Goal: Task Accomplishment & Management: Manage account settings

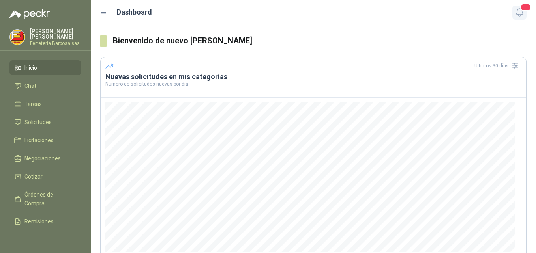
click at [518, 13] on icon "button" at bounding box center [520, 12] width 10 height 10
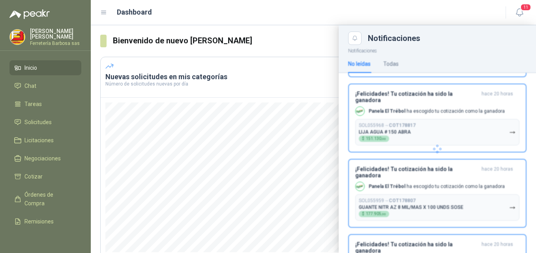
scroll to position [655, 0]
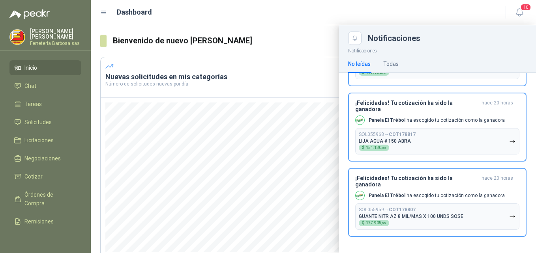
scroll to position [587, 0]
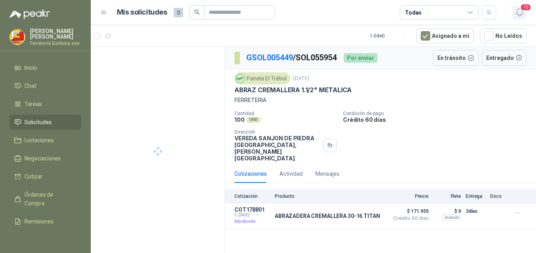
click at [518, 14] on icon "button" at bounding box center [519, 12] width 7 height 7
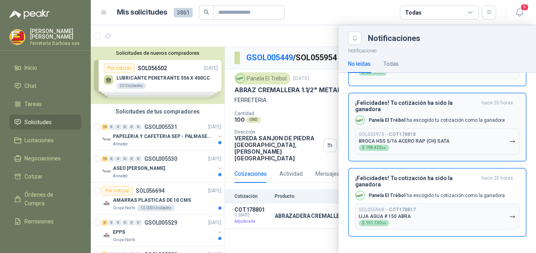
scroll to position [518, 0]
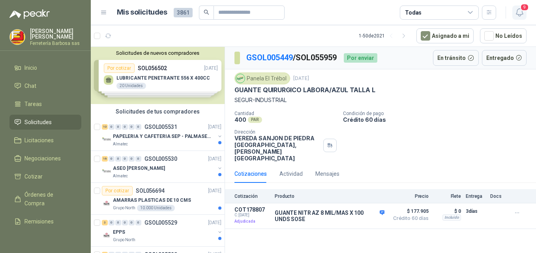
click at [518, 11] on icon "button" at bounding box center [520, 12] width 10 height 10
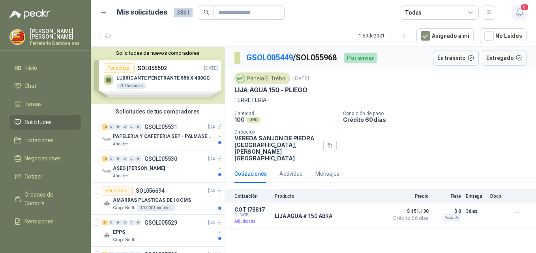
click at [518, 11] on icon "button" at bounding box center [520, 12] width 10 height 10
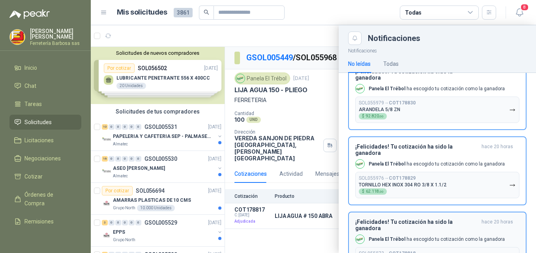
click at [376, 251] on p "SOL055973 → COT178818" at bounding box center [387, 254] width 57 height 6
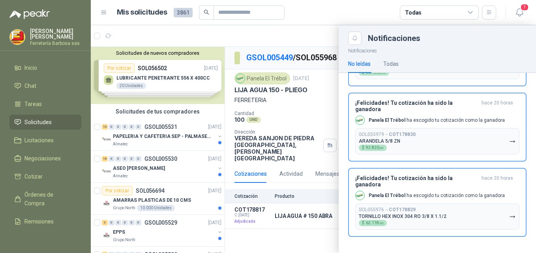
scroll to position [380, 0]
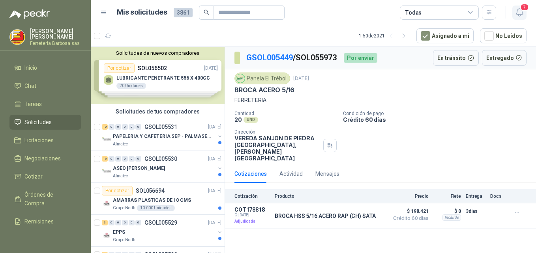
click at [518, 13] on icon "button" at bounding box center [520, 12] width 10 height 10
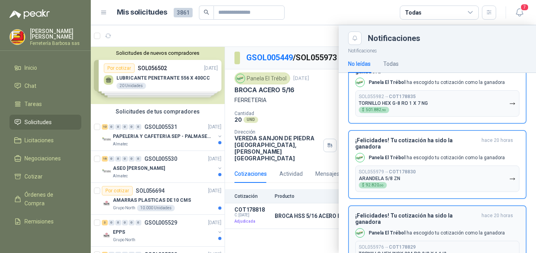
click at [367, 245] on div "SOL055976 → COT178829 TORNILLO HEX INOX 304 RO 3/8 X 1.1/2 $ 62.118 ,00" at bounding box center [403, 254] width 88 height 19
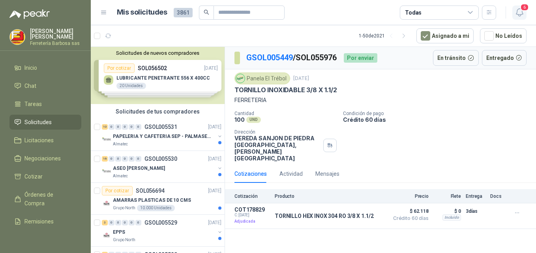
drag, startPoint x: 520, startPoint y: 14, endPoint x: 515, endPoint y: 17, distance: 6.0
click at [518, 14] on icon "button" at bounding box center [520, 12] width 10 height 10
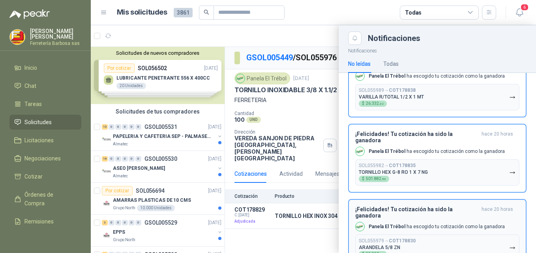
click at [369, 238] on p "SOL055979 → COT178830" at bounding box center [387, 241] width 57 height 6
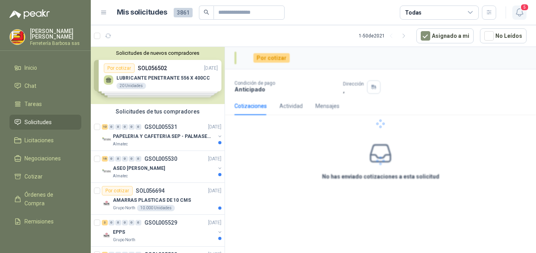
drag, startPoint x: 519, startPoint y: 12, endPoint x: 516, endPoint y: 17, distance: 6.2
click at [516, 17] on button "5" at bounding box center [519, 13] width 14 height 14
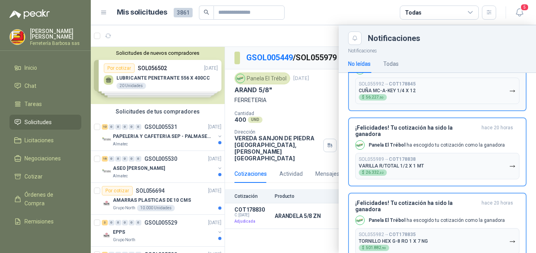
drag, startPoint x: 370, startPoint y: 213, endPoint x: 423, endPoint y: 165, distance: 71.8
click at [378, 232] on div "SOL055982 → COT178835 TORNILLO HEX G-8 RO 1 X 7 NG $ 501.882 ,50" at bounding box center [393, 241] width 69 height 19
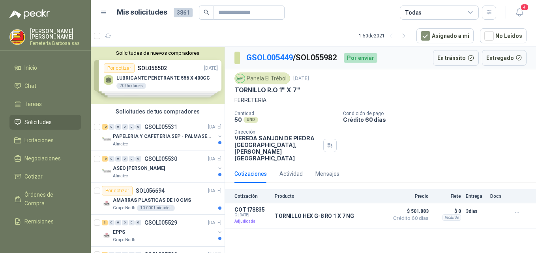
drag, startPoint x: 519, startPoint y: 12, endPoint x: 509, endPoint y: 24, distance: 16.3
click at [516, 16] on icon "button" at bounding box center [520, 12] width 10 height 10
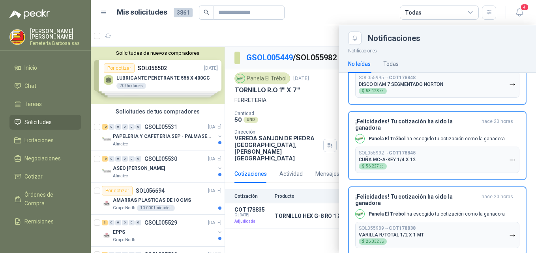
drag, startPoint x: 367, startPoint y: 207, endPoint x: 394, endPoint y: 183, distance: 36.3
click at [369, 222] on button "SOL055989 → COT178838 VARILLA R/TOTAL 1/2 X 1 MT $ 26.332 ,32" at bounding box center [437, 235] width 164 height 26
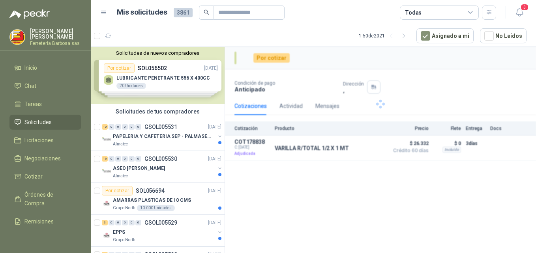
drag, startPoint x: 518, startPoint y: 13, endPoint x: 482, endPoint y: 48, distance: 50.5
click at [515, 17] on icon "button" at bounding box center [520, 12] width 10 height 10
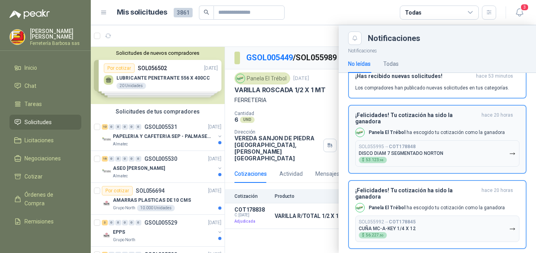
drag, startPoint x: 372, startPoint y: 213, endPoint x: 377, endPoint y: 209, distance: 7.3
click at [372, 219] on div "SOL055992 → COT178845 CUÑA MC-A-KEY 1/4 X 12 $ 56.227 ,50" at bounding box center [387, 228] width 57 height 19
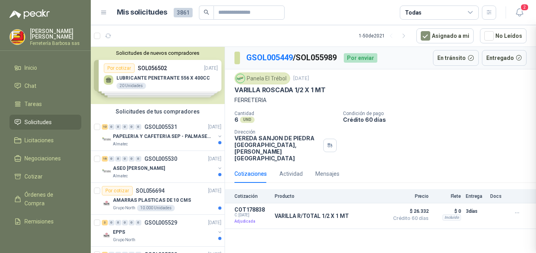
scroll to position [34, 0]
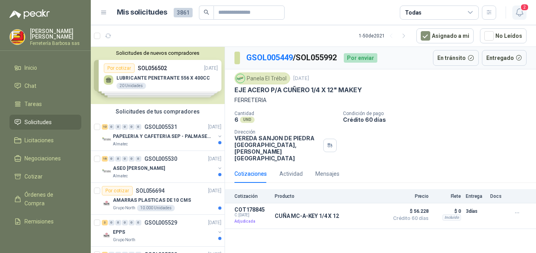
click at [519, 11] on icon "button" at bounding box center [520, 12] width 10 height 10
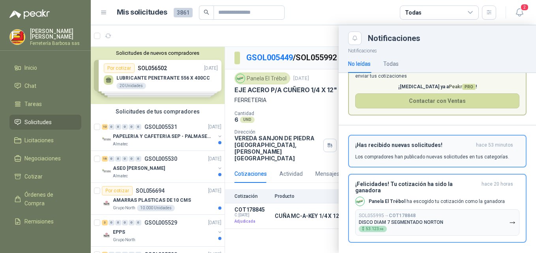
drag, startPoint x: 378, startPoint y: 204, endPoint x: 396, endPoint y: 193, distance: 20.9
click at [380, 202] on div "¡Felicidades! Tu cotización ha sido la ganadora hace 20 horas Panela El Trébol …" at bounding box center [437, 208] width 164 height 55
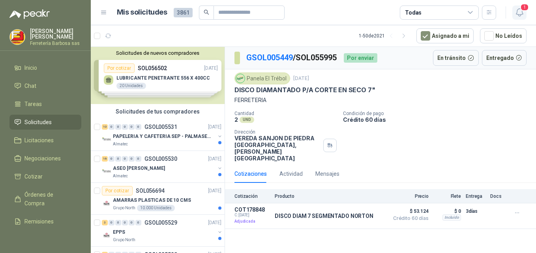
click at [516, 14] on icon "button" at bounding box center [520, 12] width 10 height 10
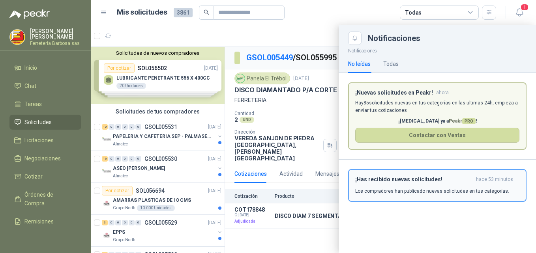
click at [366, 189] on p "Los compradores han publicado nuevas solicitudes en tus categorías." at bounding box center [432, 191] width 154 height 7
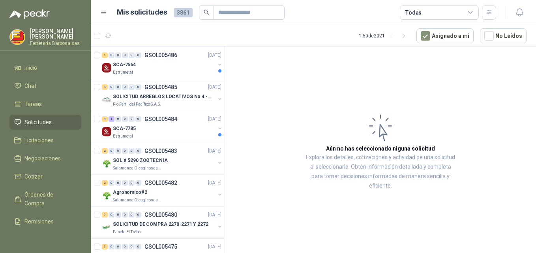
scroll to position [233, 0]
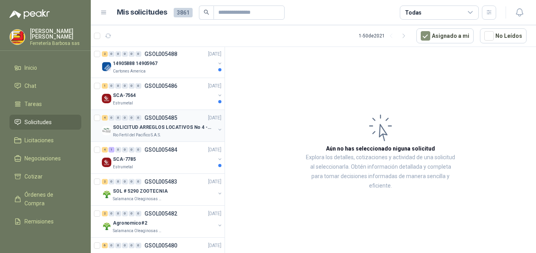
click at [127, 131] on p "SOLICITUD ARREGLOS LOCATIVOS No 4 - PICHINDE" at bounding box center [162, 127] width 98 height 7
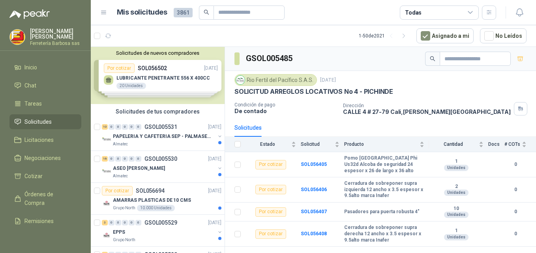
scroll to position [49, 0]
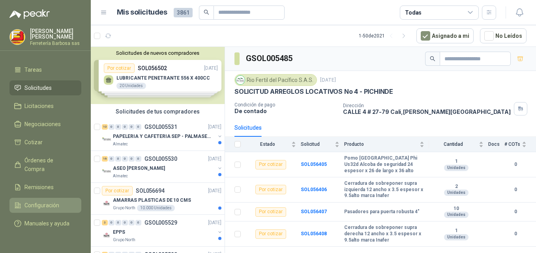
click at [28, 201] on span "Configuración" at bounding box center [41, 205] width 35 height 9
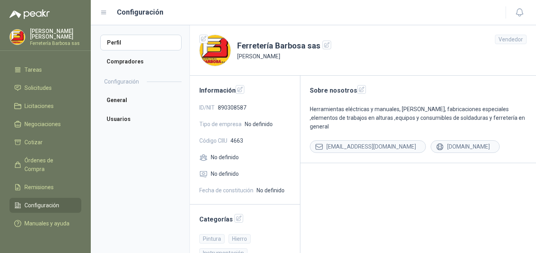
click at [501, 39] on div "Vendedor" at bounding box center [511, 39] width 32 height 9
click at [128, 64] on li "Compradores" at bounding box center [140, 62] width 81 height 16
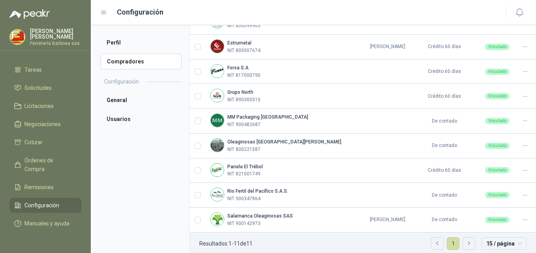
scroll to position [164, 0]
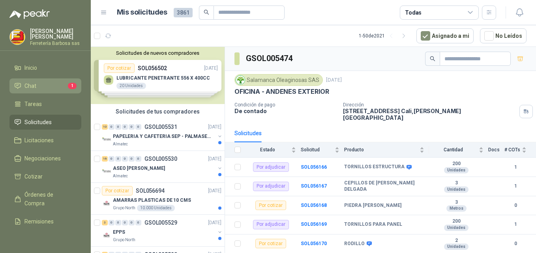
click at [50, 90] on li "Chat 1" at bounding box center [45, 86] width 62 height 9
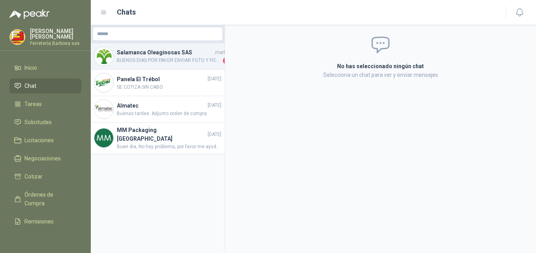
click at [181, 53] on h4 "Salamanca Oleaginosas SAS" at bounding box center [165, 52] width 97 height 9
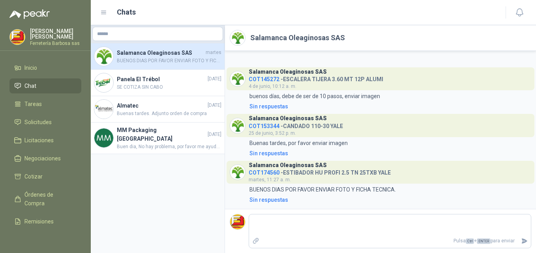
click at [275, 174] on span "COT174560" at bounding box center [264, 173] width 31 height 6
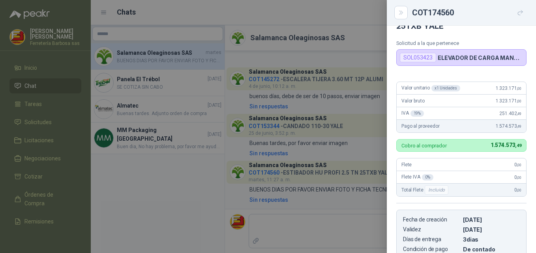
scroll to position [30, 0]
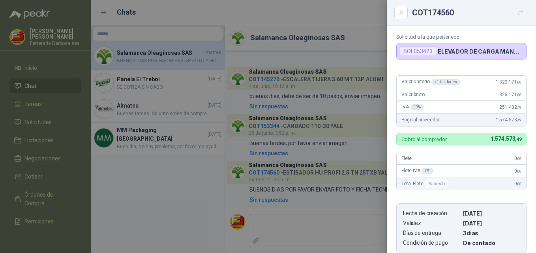
click at [286, 167] on div at bounding box center [268, 126] width 536 height 253
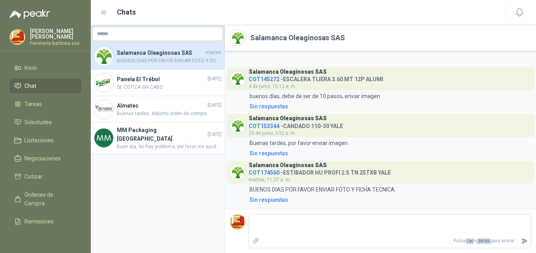
click at [270, 128] on span "COT153344" at bounding box center [264, 126] width 31 height 6
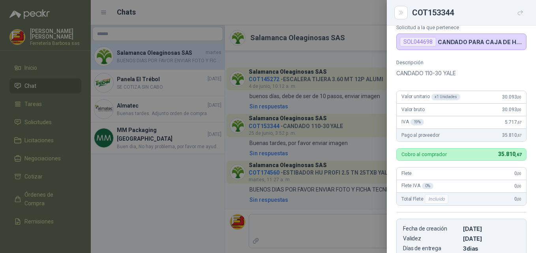
scroll to position [20, 0]
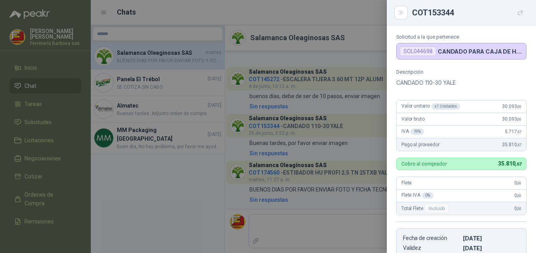
click at [281, 84] on div at bounding box center [268, 126] width 536 height 253
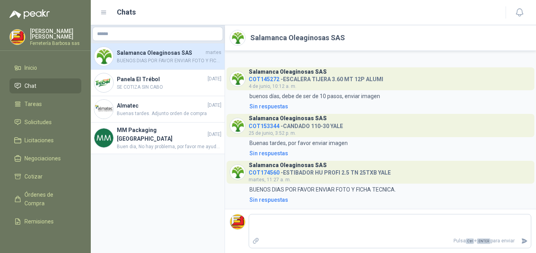
click at [268, 80] on span "COT145272" at bounding box center [264, 79] width 31 height 6
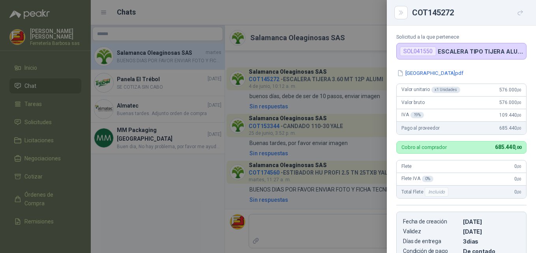
scroll to position [38, 0]
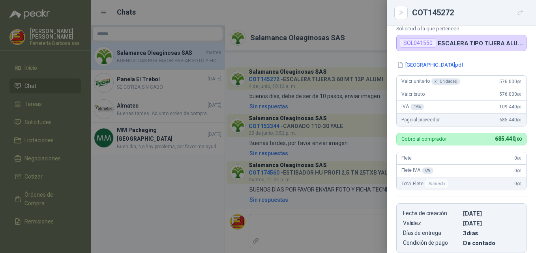
click at [193, 195] on div at bounding box center [268, 126] width 536 height 253
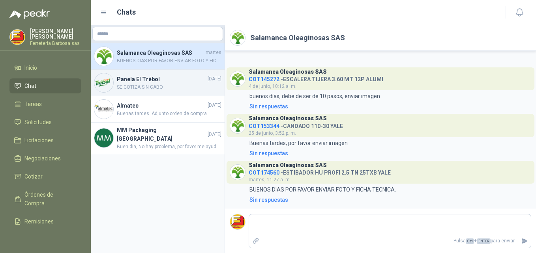
click at [158, 87] on span "SE COTIZA SIN CABO" at bounding box center [169, 87] width 105 height 7
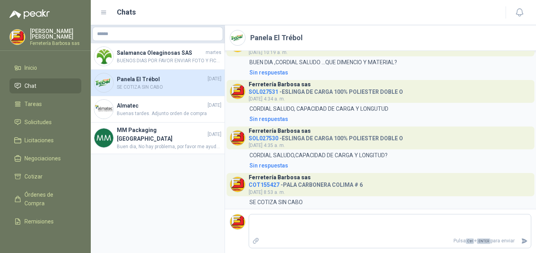
scroll to position [175, 0]
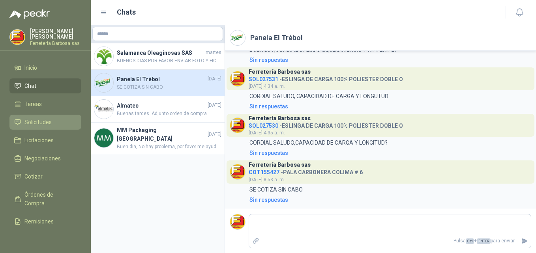
click at [29, 127] on span "Solicitudes" at bounding box center [37, 122] width 27 height 9
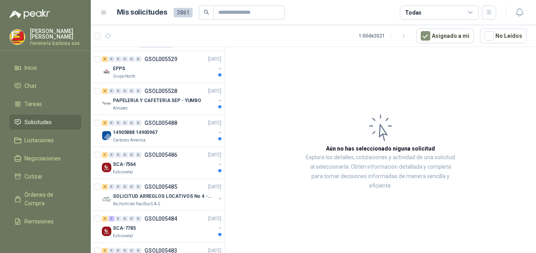
scroll to position [173, 0]
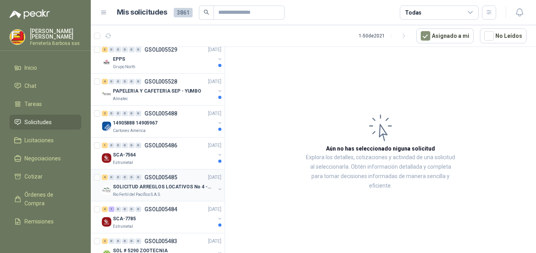
click at [130, 187] on p "SOLICITUD ARREGLOS LOCATIVOS No 4 - PICHINDE" at bounding box center [162, 186] width 98 height 7
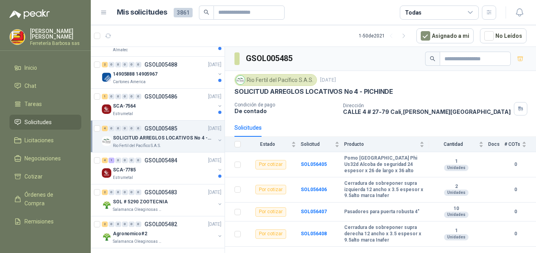
scroll to position [235, 0]
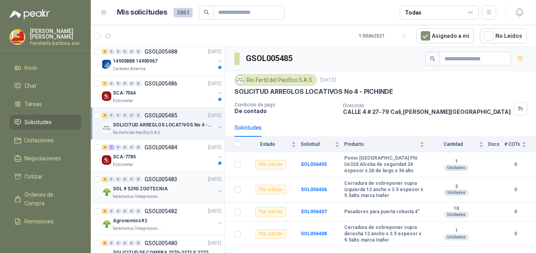
click at [128, 189] on p "SOL # 5290 ZOOTECNIA" at bounding box center [140, 188] width 55 height 7
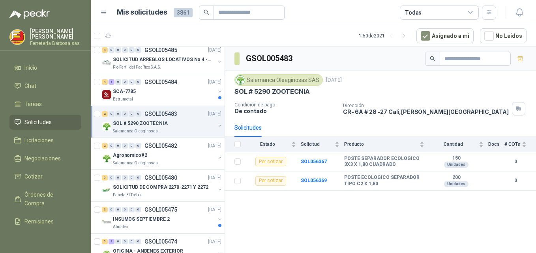
scroll to position [301, 0]
click at [138, 160] on p "Salamanca Oleaginosas SAS" at bounding box center [138, 163] width 50 height 6
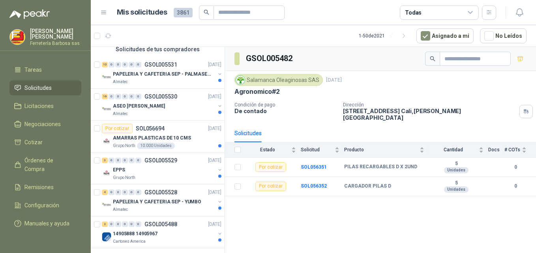
scroll to position [49, 0]
click at [52, 201] on span "Configuración" at bounding box center [41, 205] width 35 height 9
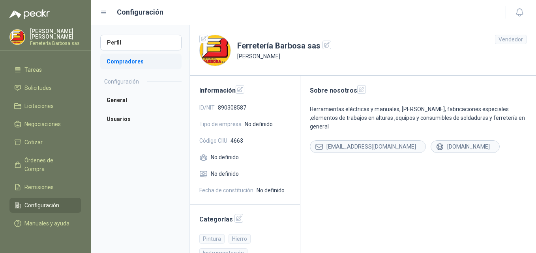
click at [124, 62] on li "Compradores" at bounding box center [140, 62] width 81 height 16
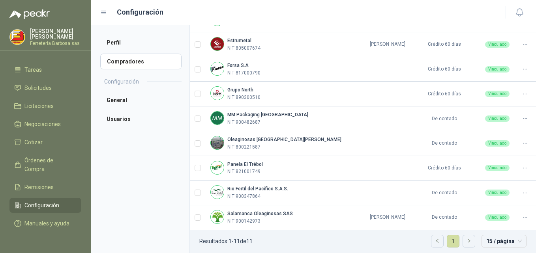
scroll to position [164, 0]
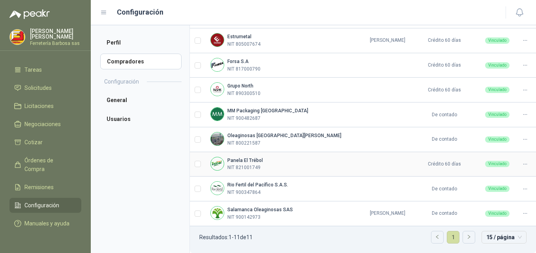
click at [217, 164] on img at bounding box center [217, 163] width 13 height 13
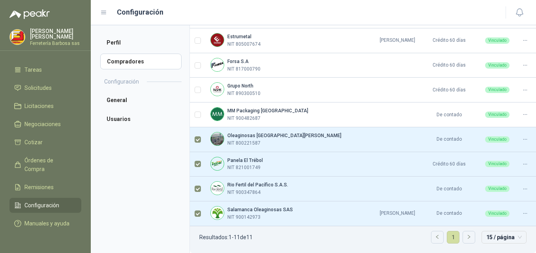
scroll to position [0, 0]
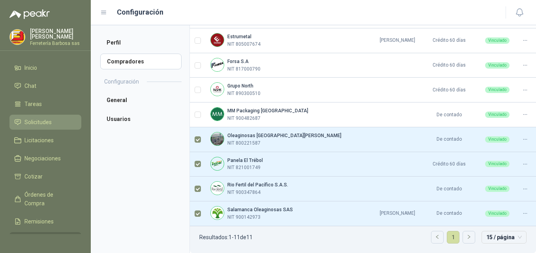
click at [39, 127] on span "Solicitudes" at bounding box center [37, 122] width 27 height 9
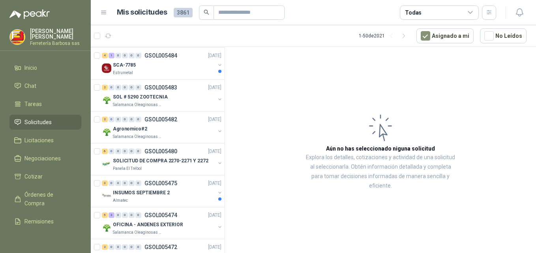
scroll to position [344, 0]
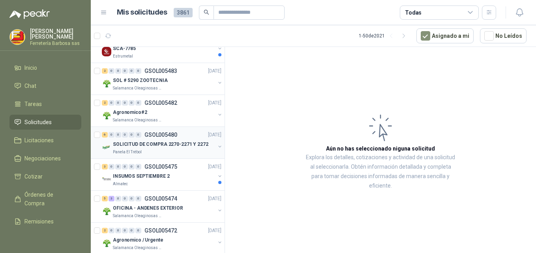
click at [134, 144] on p "SOLICITUD DE COMPRA 2270-2271 Y 2272" at bounding box center [160, 144] width 95 height 7
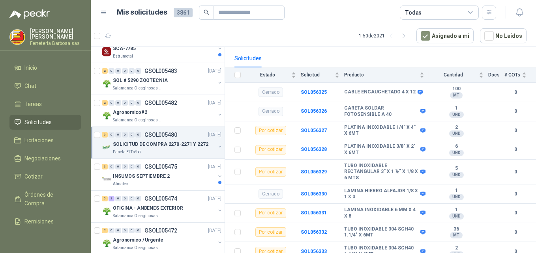
scroll to position [29, 0]
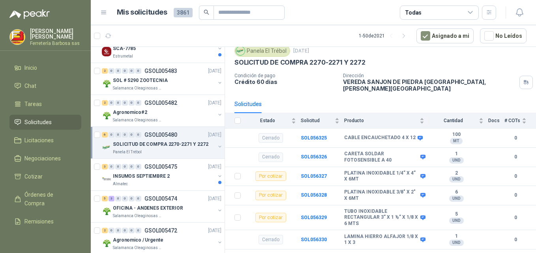
click at [35, 127] on span "Solicitudes" at bounding box center [37, 122] width 27 height 9
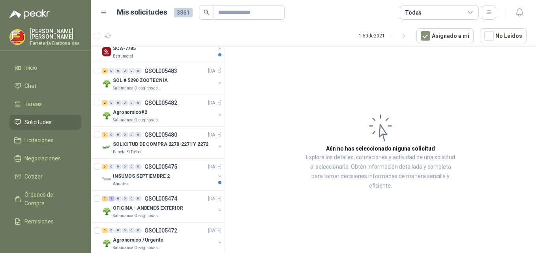
scroll to position [49, 0]
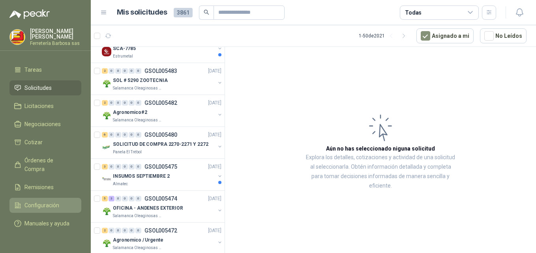
click at [32, 204] on link "Configuración" at bounding box center [45, 205] width 72 height 15
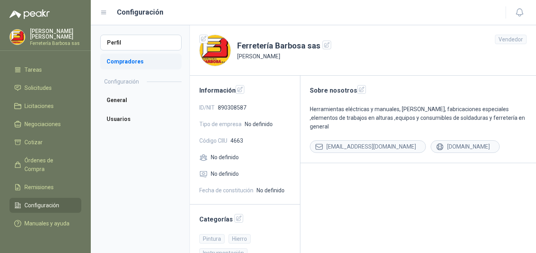
click at [124, 62] on li "Compradores" at bounding box center [140, 62] width 81 height 16
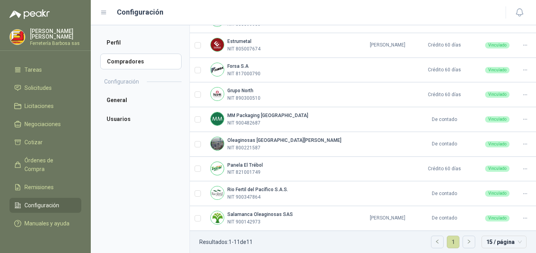
scroll to position [164, 0]
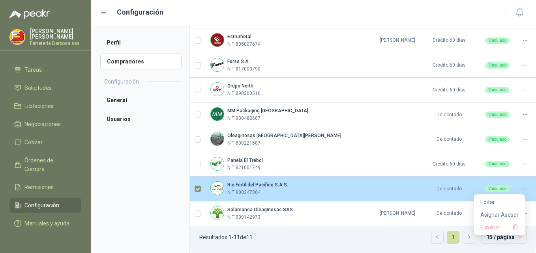
click at [522, 190] on icon at bounding box center [525, 189] width 6 height 6
click at [500, 215] on span "Asignar Asesor" at bounding box center [499, 215] width 38 height 9
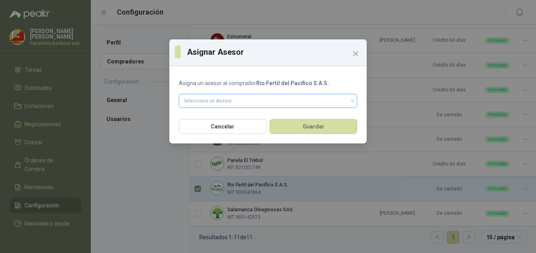
click at [211, 99] on input "search" at bounding box center [267, 100] width 169 height 12
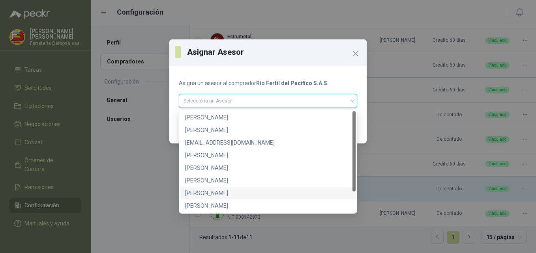
click at [204, 192] on div "[PERSON_NAME]" at bounding box center [268, 193] width 166 height 9
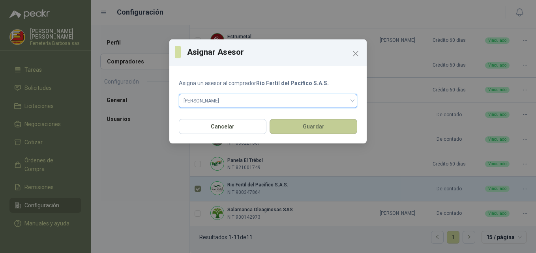
click at [311, 130] on button "Guardar" at bounding box center [313, 126] width 88 height 15
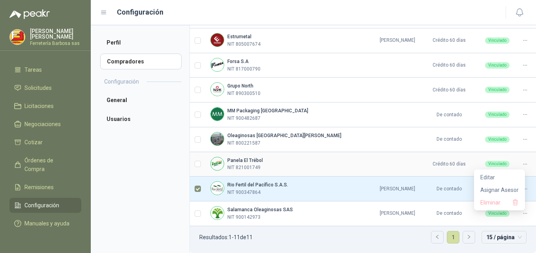
click at [523, 164] on icon at bounding box center [524, 164] width 3 height 0
click at [495, 191] on span "Asignar Asesor" at bounding box center [499, 190] width 38 height 9
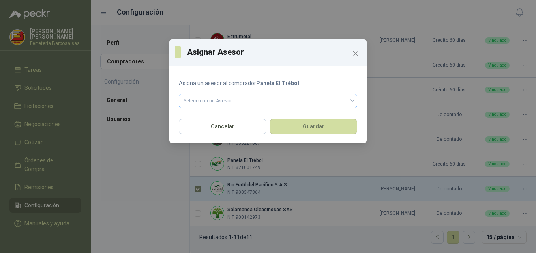
click at [354, 102] on div "Selecciona un Asesor" at bounding box center [268, 101] width 178 height 14
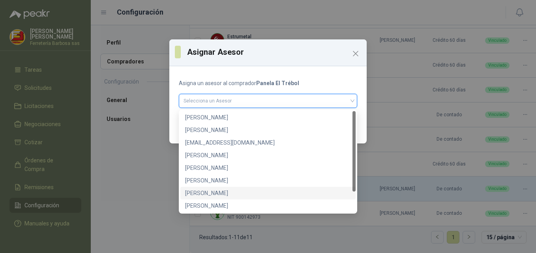
click at [224, 190] on div "[PERSON_NAME]" at bounding box center [268, 193] width 166 height 9
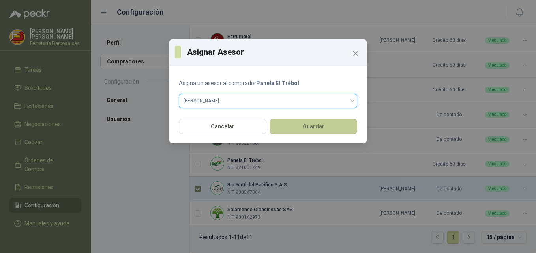
click at [316, 129] on button "Guardar" at bounding box center [313, 126] width 88 height 15
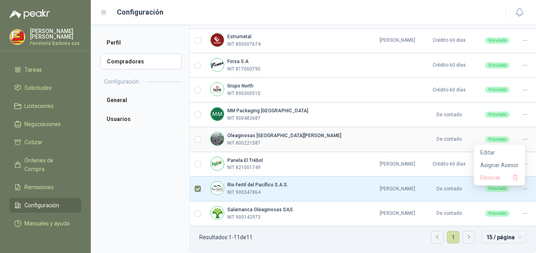
click at [522, 140] on icon at bounding box center [525, 140] width 6 height 6
click at [494, 163] on span "Asignar Asesor" at bounding box center [499, 165] width 38 height 9
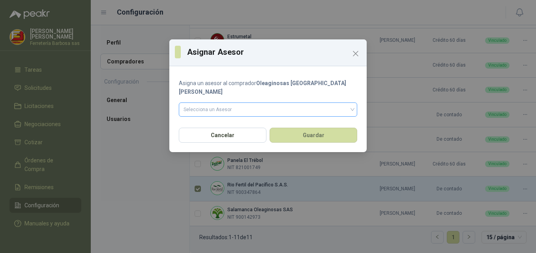
click at [351, 103] on input "search" at bounding box center [267, 109] width 169 height 12
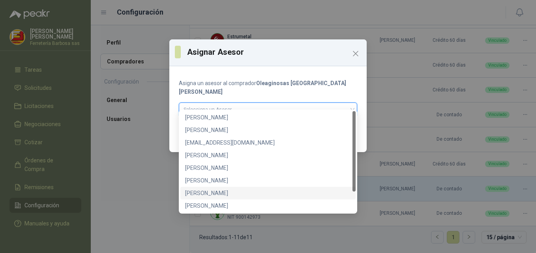
click at [219, 194] on div "[PERSON_NAME]" at bounding box center [268, 193] width 166 height 9
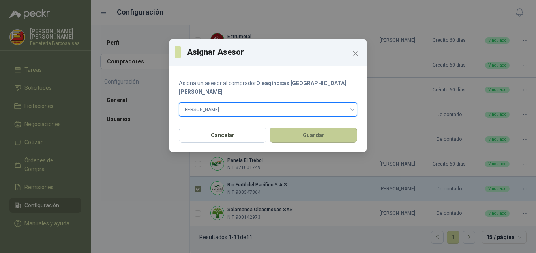
click at [298, 131] on button "Guardar" at bounding box center [313, 135] width 88 height 15
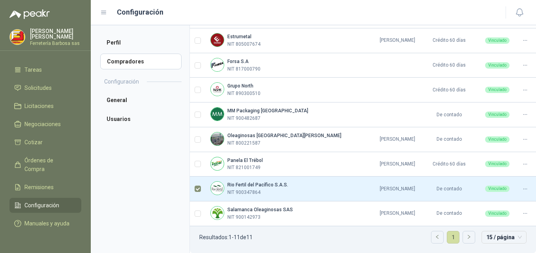
scroll to position [0, 0]
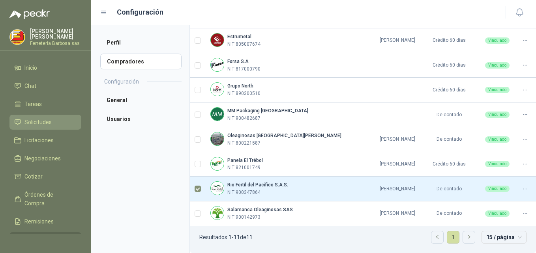
click at [27, 127] on span "Solicitudes" at bounding box center [37, 122] width 27 height 9
